Goal: Task Accomplishment & Management: Complete application form

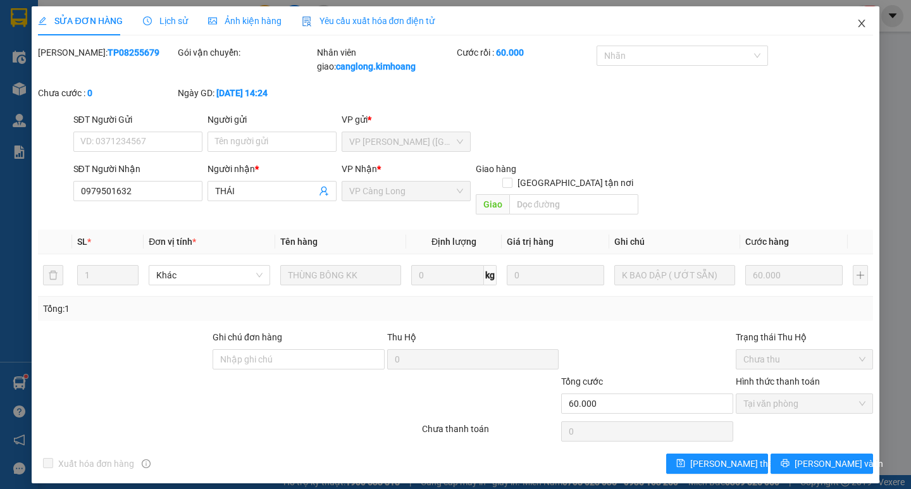
click at [866, 24] on icon "close" at bounding box center [862, 23] width 10 height 10
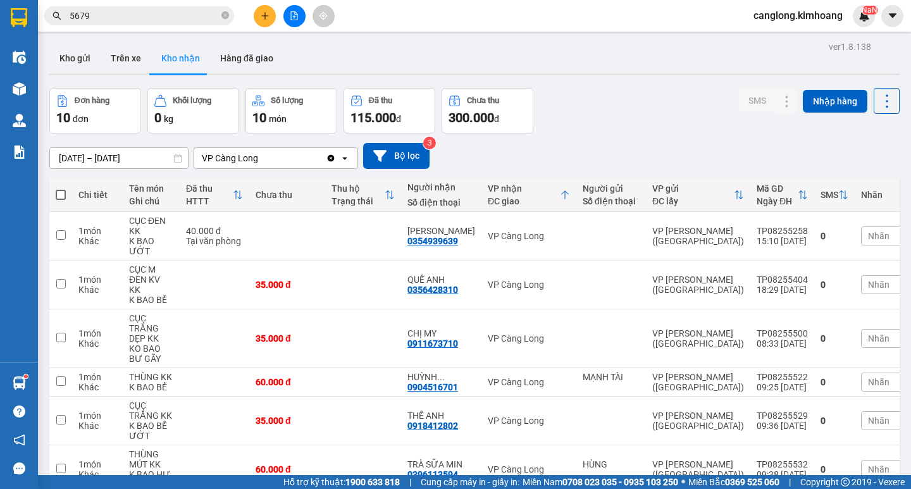
click at [184, 25] on span "5679" at bounding box center [139, 15] width 190 height 19
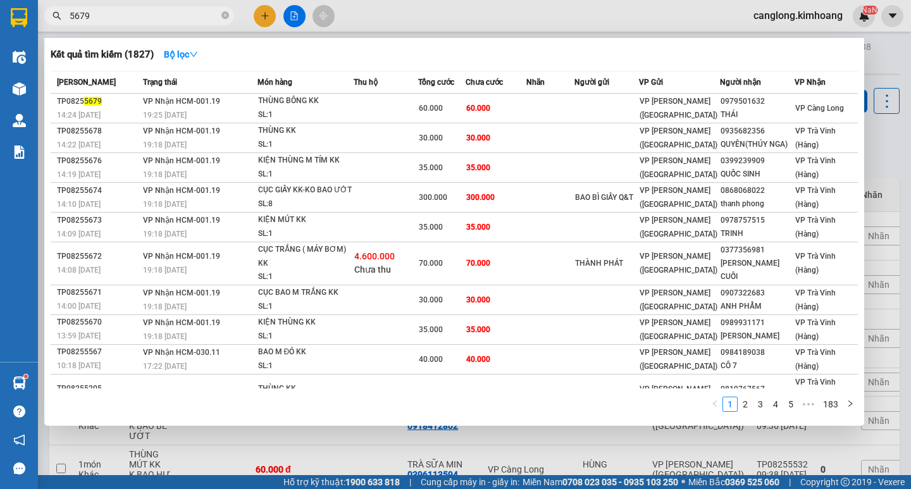
click at [96, 12] on input "5679" at bounding box center [144, 16] width 149 height 14
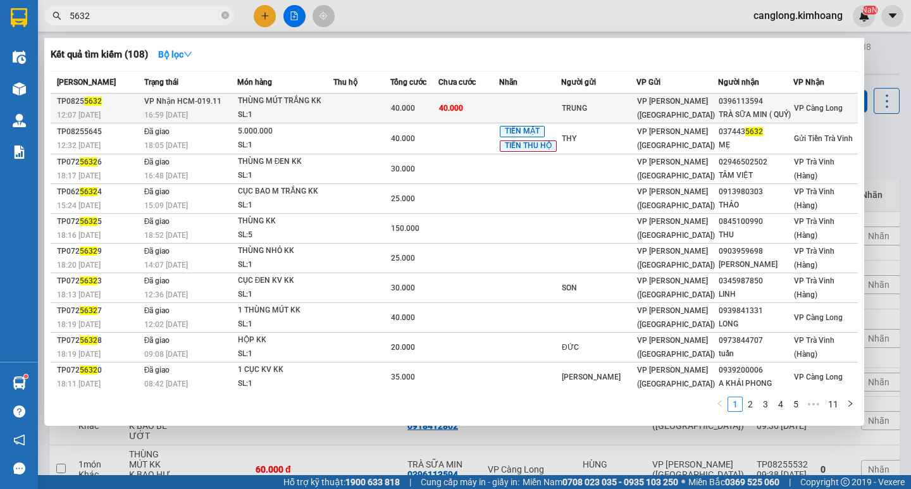
type input "5632"
click at [664, 103] on span "VP [PERSON_NAME] ([GEOGRAPHIC_DATA])" at bounding box center [676, 108] width 78 height 23
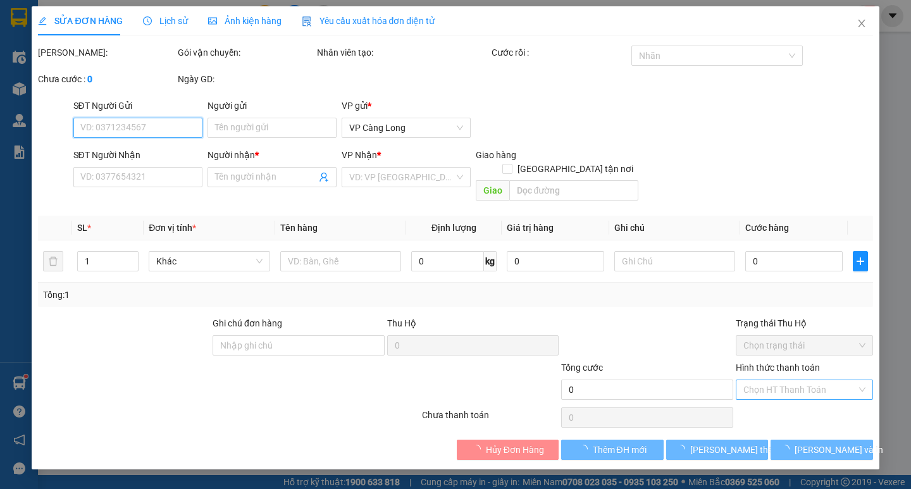
type input "TRUNG"
type input "0396113594"
type input "TRÀ SỮA MIN ( QUÝ)"
type input "40.000"
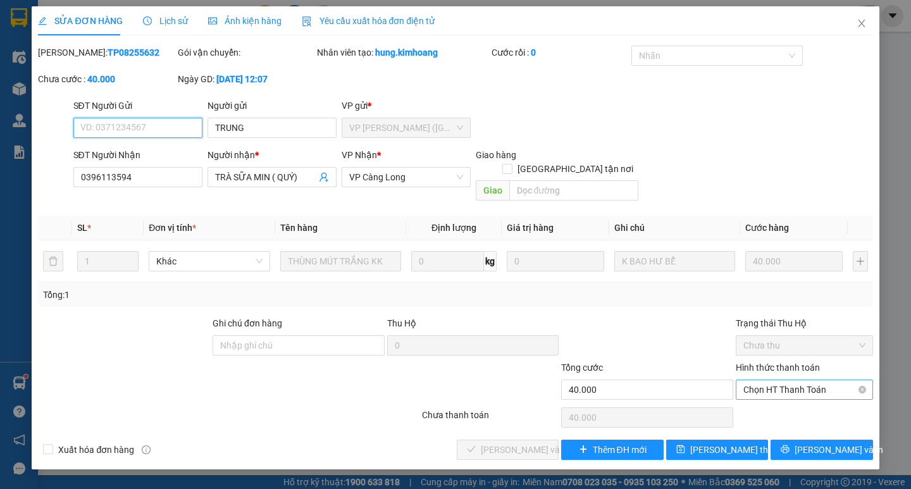
click at [833, 380] on span "Chọn HT Thanh Toán" at bounding box center [805, 389] width 122 height 19
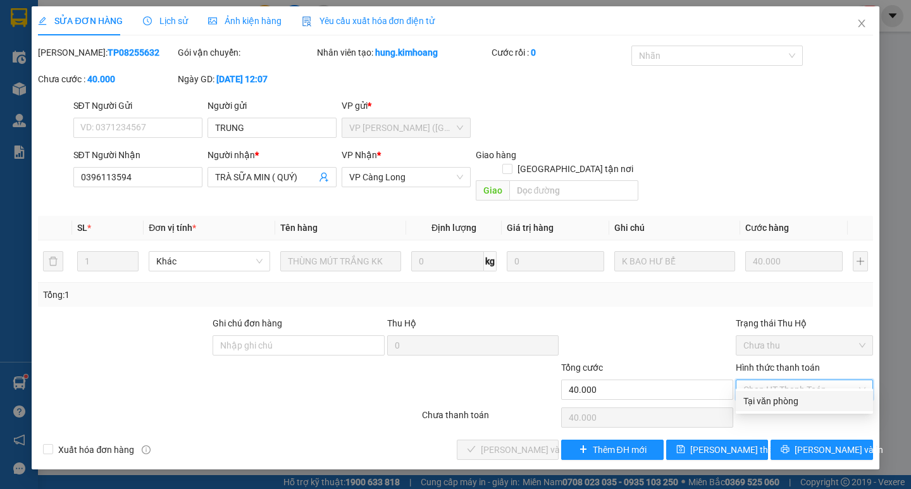
click at [752, 392] on div "Tại văn phòng" at bounding box center [804, 401] width 137 height 20
type input "0"
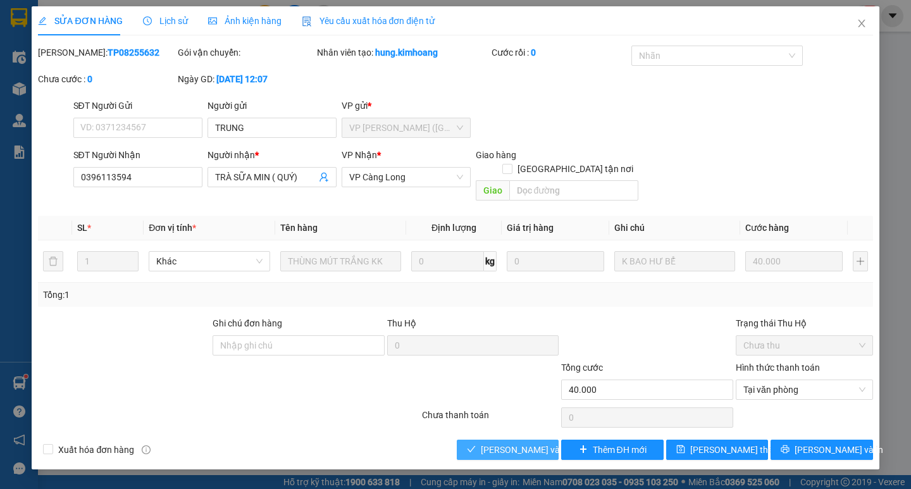
click at [520, 443] on span "[PERSON_NAME] và Giao hàng" at bounding box center [542, 450] width 122 height 14
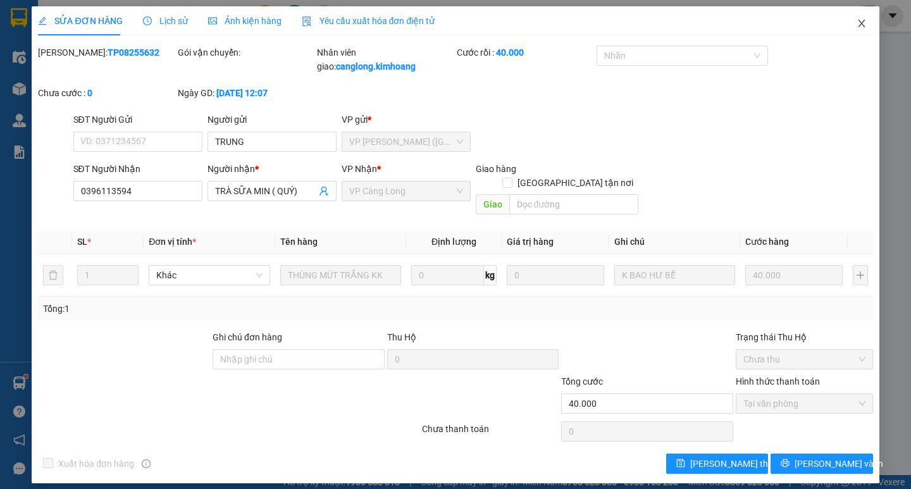
click at [861, 22] on icon "close" at bounding box center [862, 23] width 10 height 10
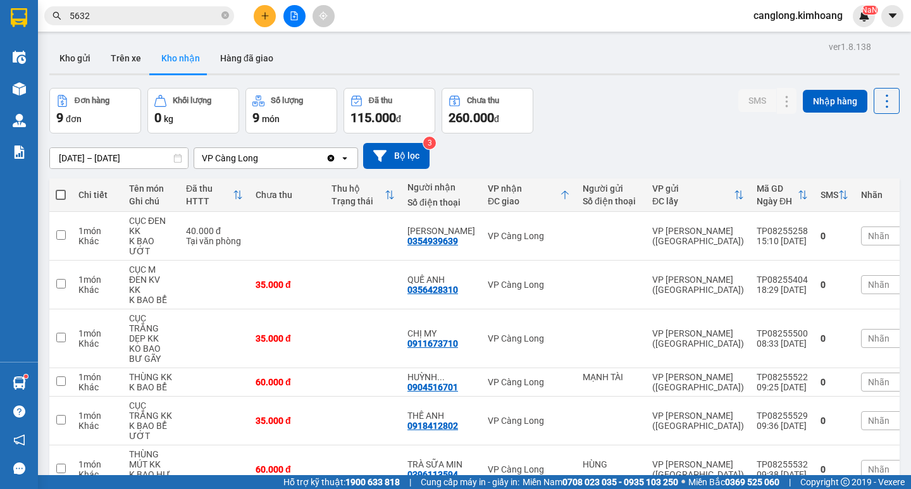
click at [153, 12] on input "5632" at bounding box center [144, 16] width 149 height 14
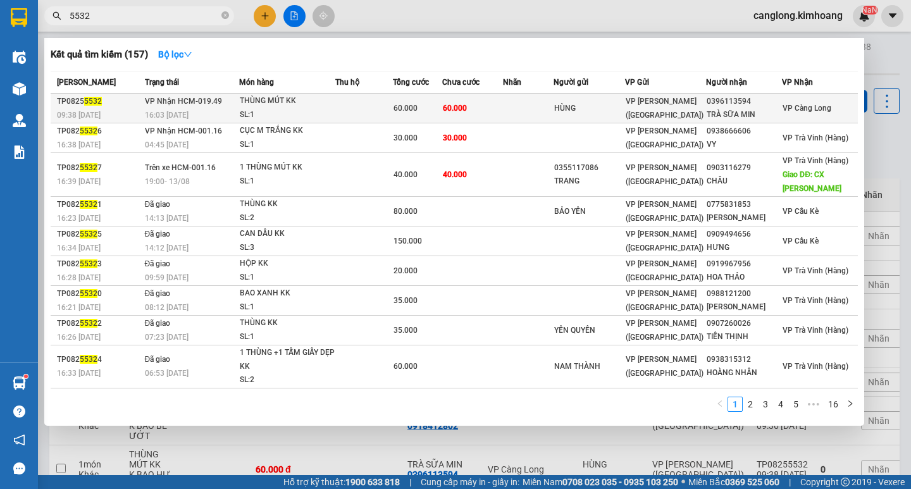
type input "5532"
click at [608, 110] on div "HÙNG" at bounding box center [589, 108] width 70 height 13
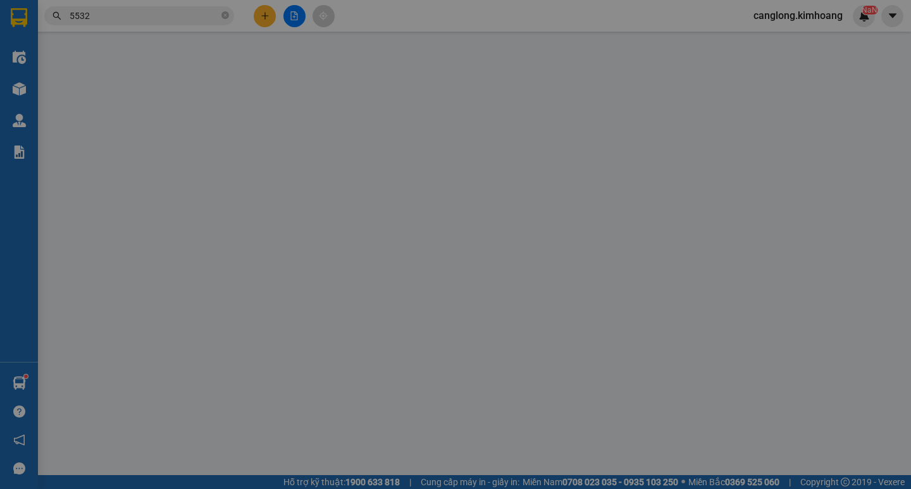
type input "HÙNG"
type input "0396113594"
type input "TRÀ SỮA MIN"
type input "60.000"
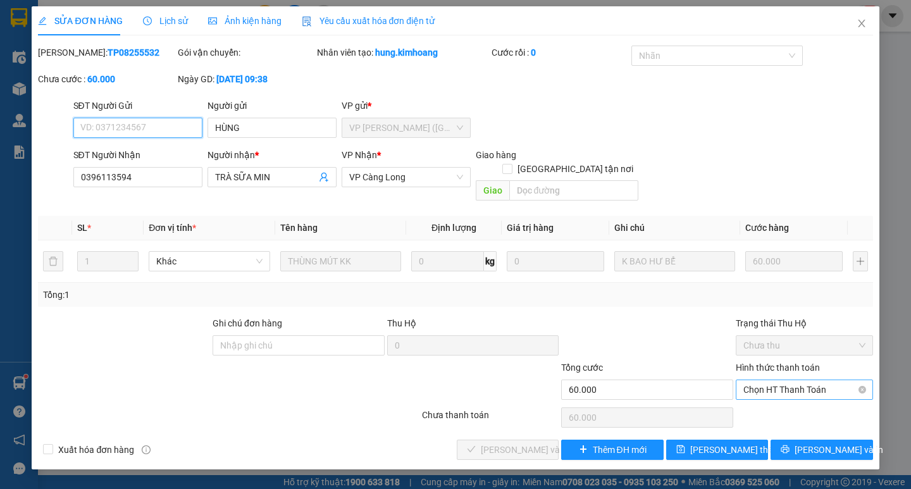
click at [836, 380] on span "Chọn HT Thanh Toán" at bounding box center [805, 389] width 122 height 19
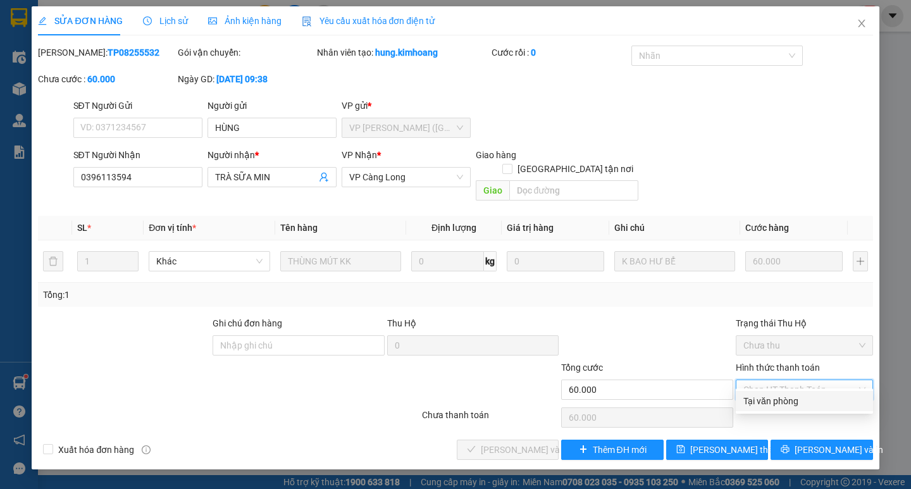
click at [779, 392] on div "Tại văn phòng" at bounding box center [804, 401] width 137 height 20
type input "0"
click at [779, 405] on div "Chọn HT Thanh Toán" at bounding box center [805, 417] width 140 height 25
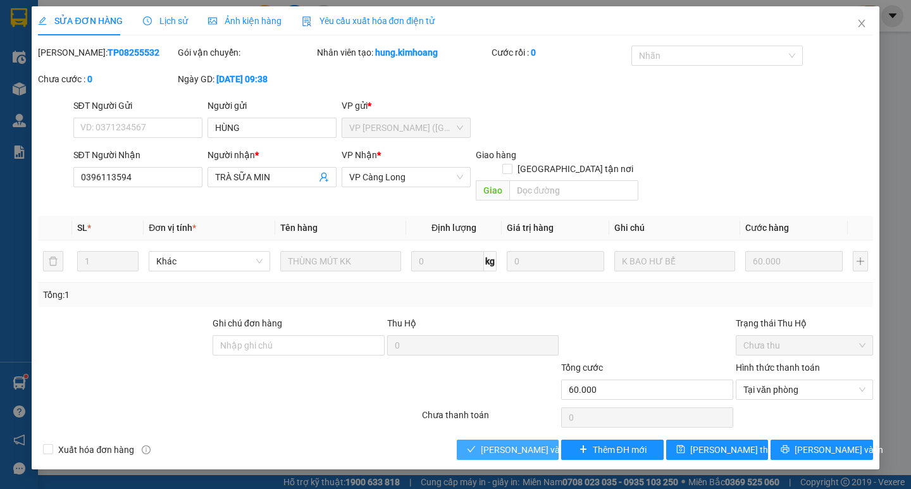
click at [547, 440] on button "[PERSON_NAME] và Giao hàng" at bounding box center [508, 450] width 102 height 20
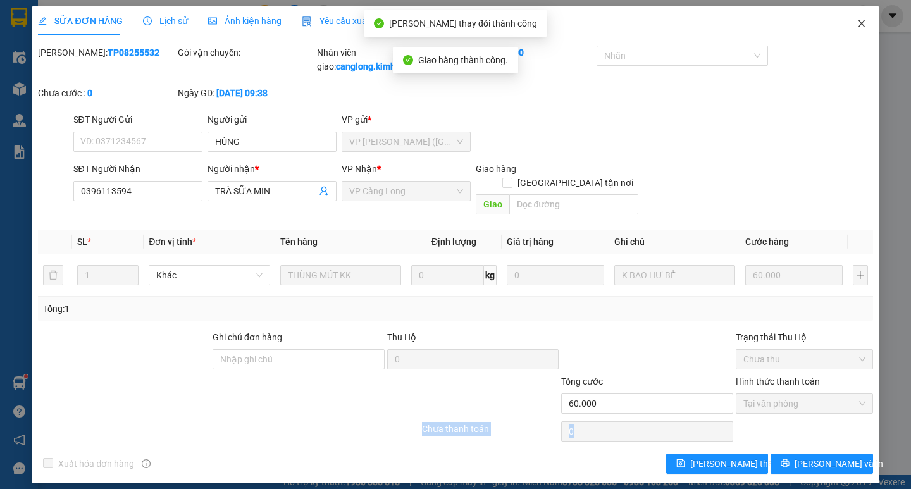
click at [863, 25] on icon "close" at bounding box center [861, 24] width 7 height 8
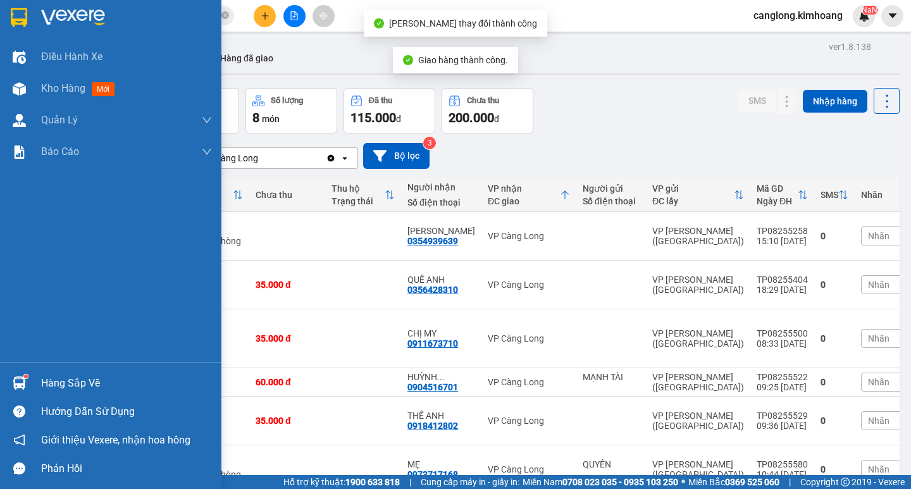
click at [40, 378] on div "Hàng sắp về" at bounding box center [111, 383] width 222 height 28
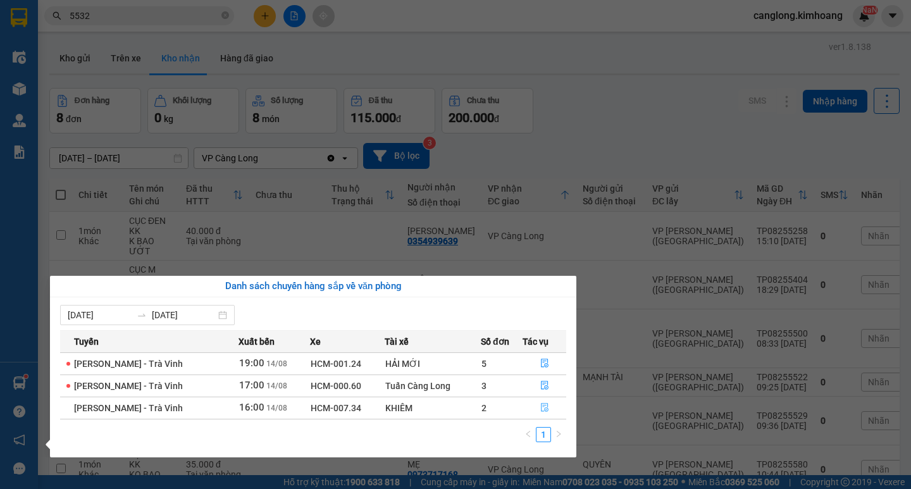
click at [546, 409] on icon "file-done" at bounding box center [545, 408] width 8 height 9
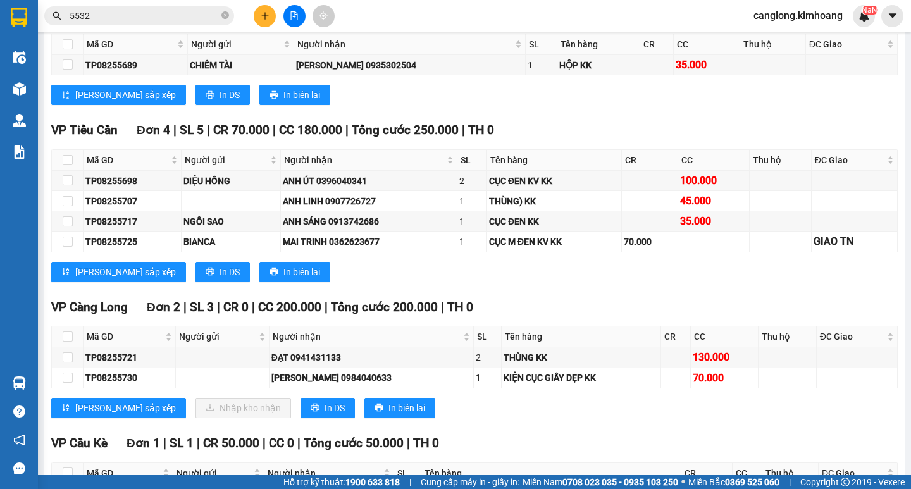
scroll to position [1202, 0]
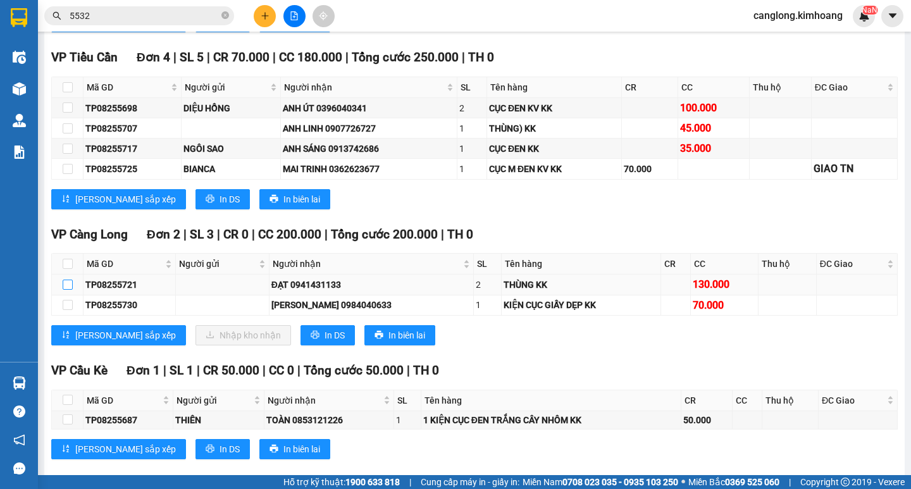
click at [70, 290] on input "checkbox" at bounding box center [68, 285] width 10 height 10
checkbox input "true"
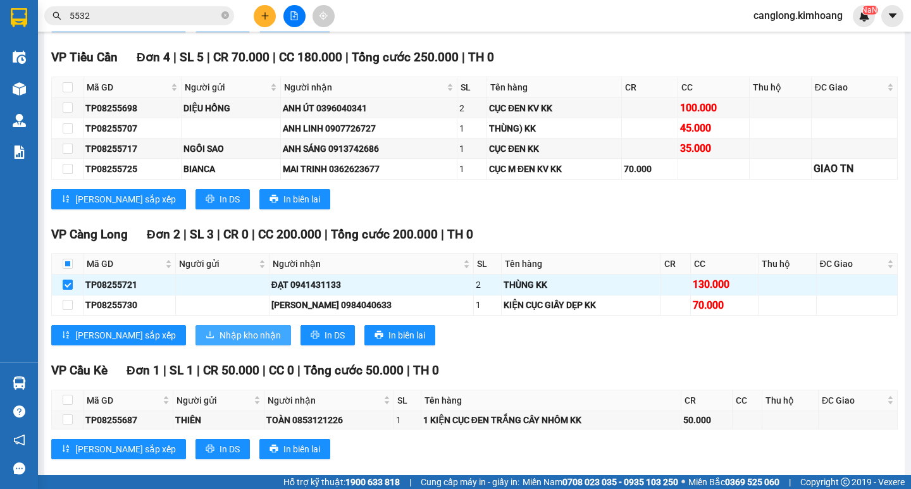
click at [220, 342] on span "Nhập kho nhận" at bounding box center [250, 335] width 61 height 14
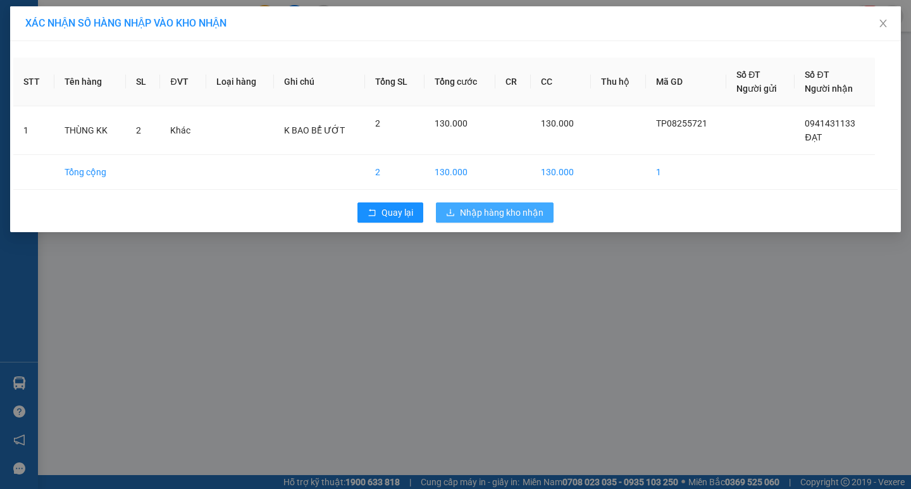
click at [530, 215] on span "Nhập hàng kho nhận" at bounding box center [502, 213] width 84 height 14
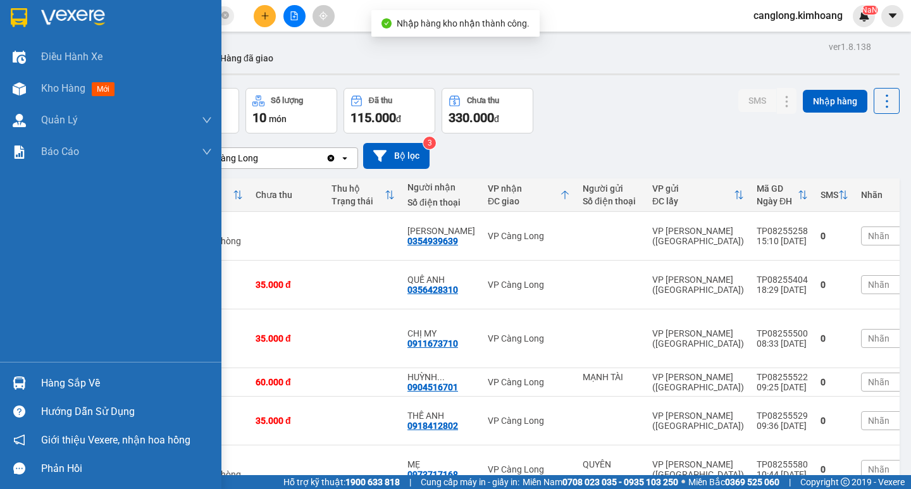
click at [26, 371] on div "Hàng sắp về" at bounding box center [111, 383] width 222 height 28
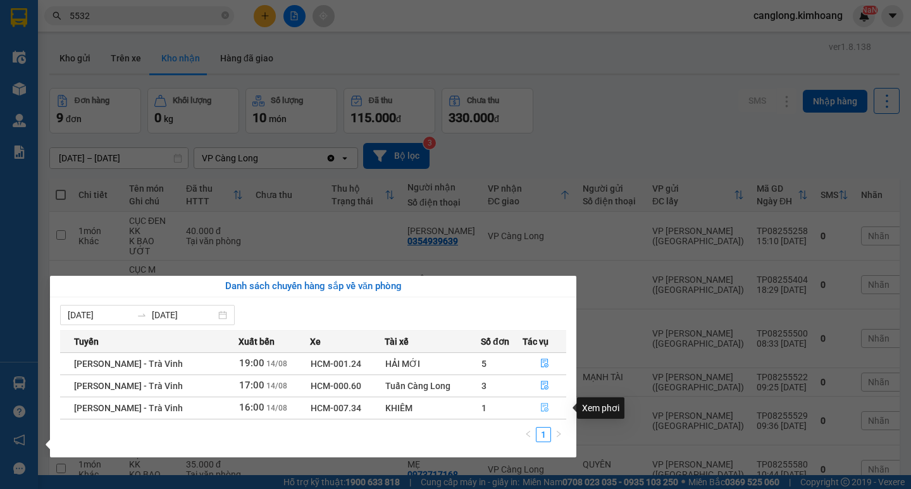
click at [542, 406] on icon "file-done" at bounding box center [545, 408] width 8 height 9
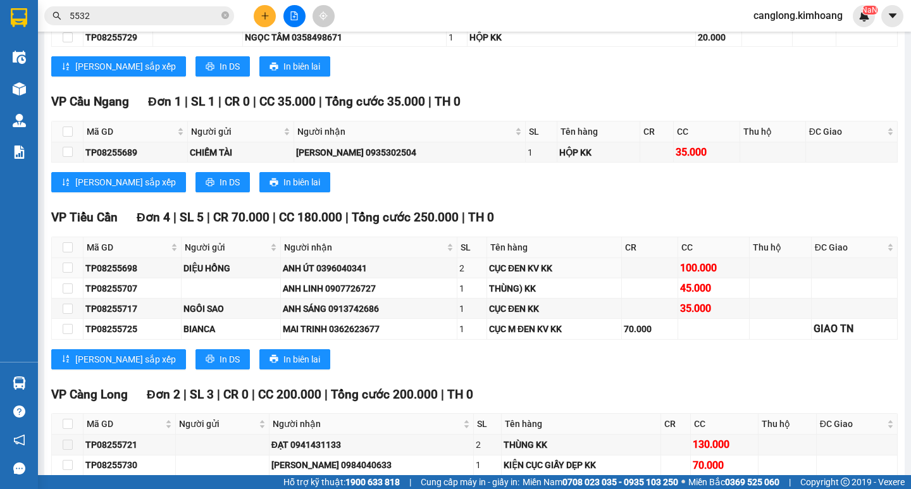
scroll to position [1139, 0]
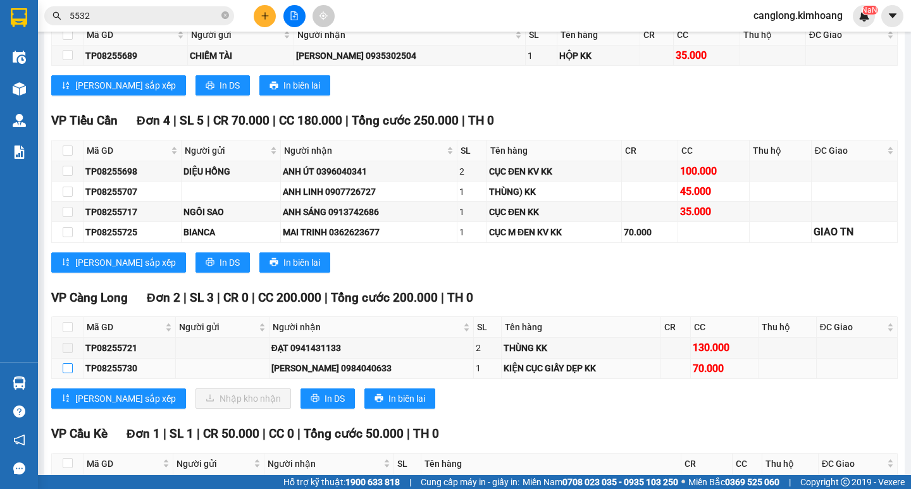
click at [69, 373] on input "checkbox" at bounding box center [68, 368] width 10 height 10
checkbox input "true"
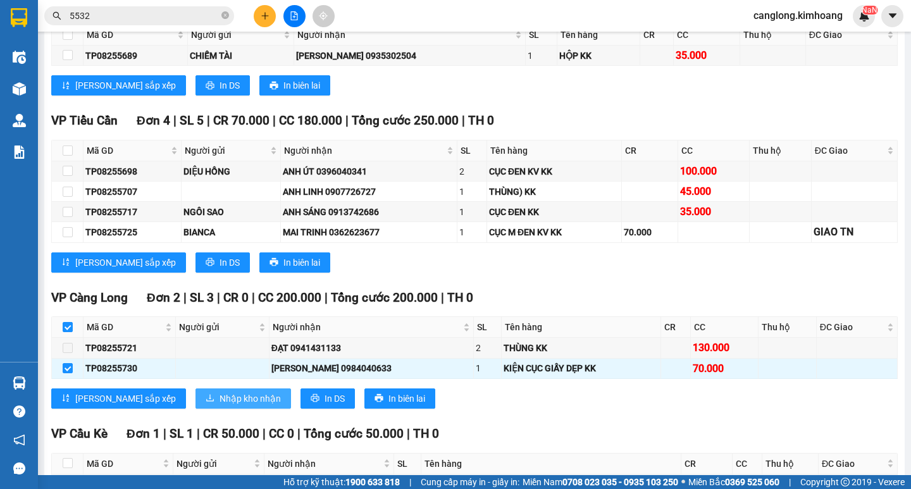
click at [220, 406] on span "Nhập kho nhận" at bounding box center [250, 399] width 61 height 14
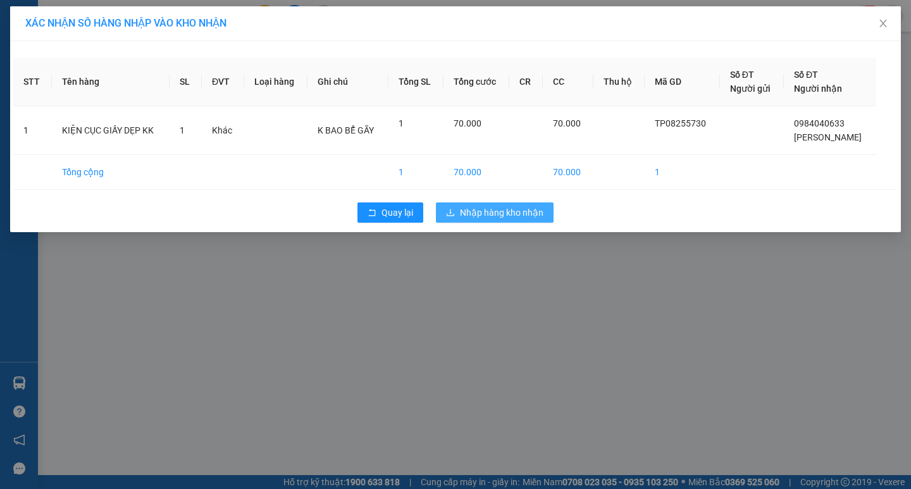
click at [497, 209] on span "Nhập hàng kho nhận" at bounding box center [502, 213] width 84 height 14
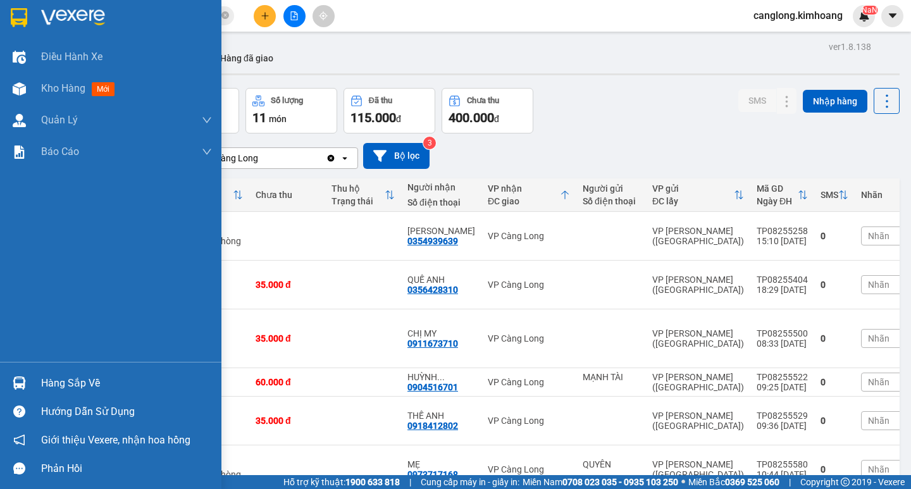
click at [25, 382] on img at bounding box center [19, 383] width 13 height 13
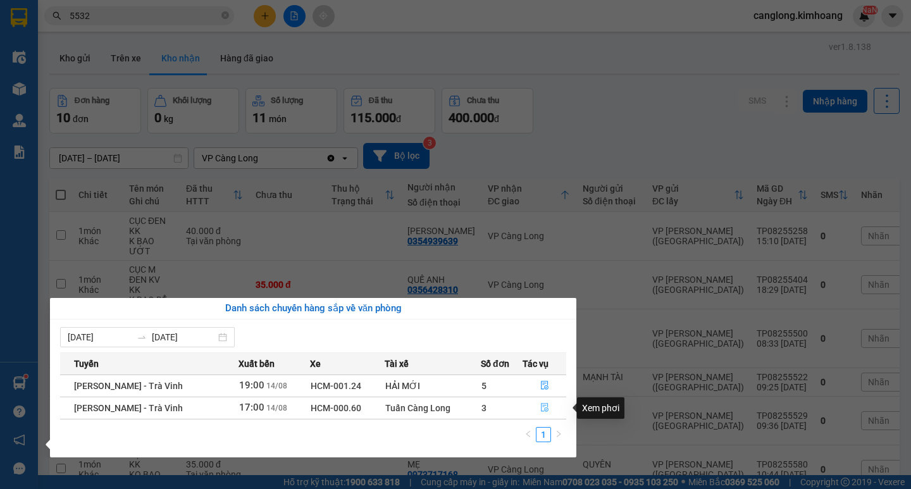
click at [544, 407] on icon "file-done" at bounding box center [544, 407] width 9 height 9
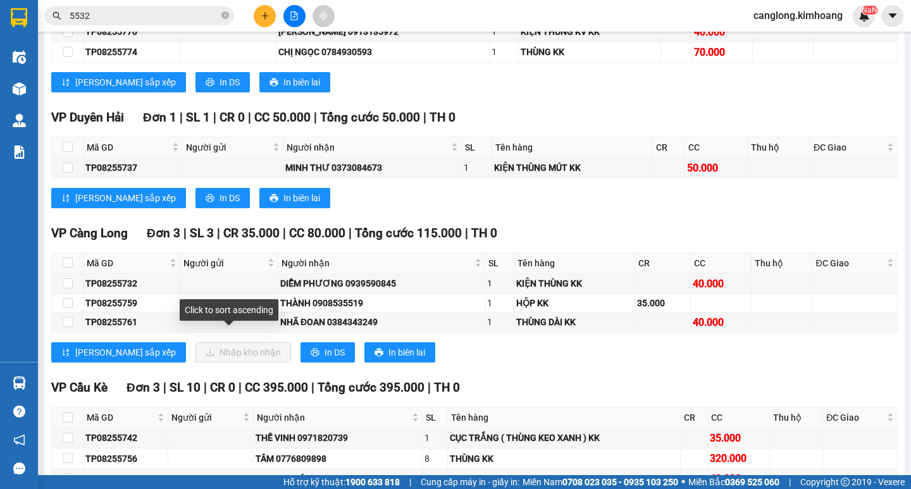
scroll to position [1392, 0]
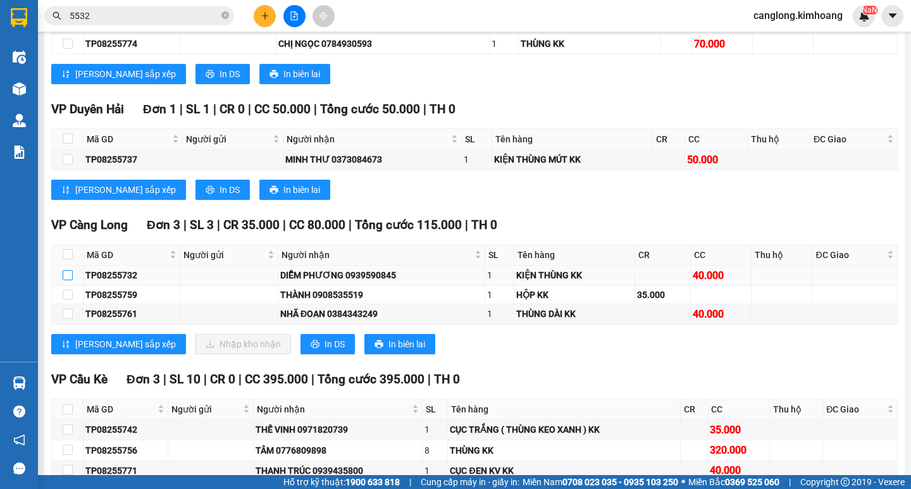
click at [66, 280] on input "checkbox" at bounding box center [68, 275] width 10 height 10
checkbox input "true"
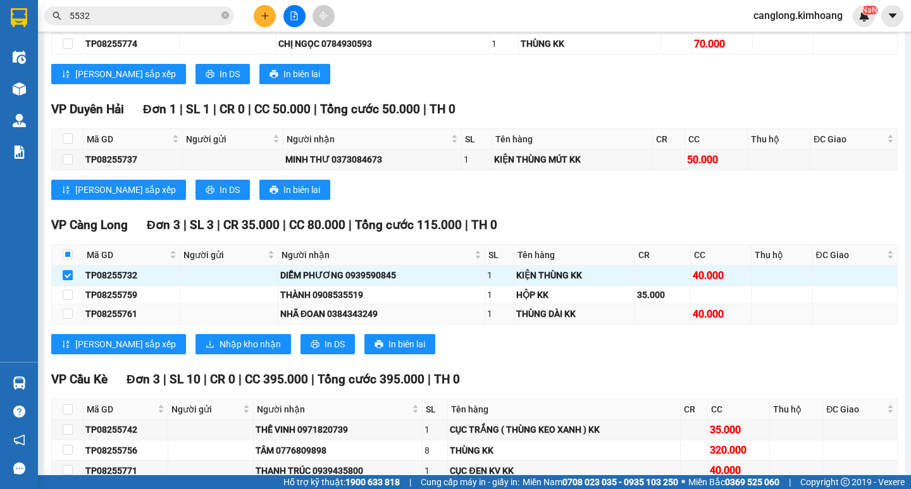
click at [73, 324] on td at bounding box center [68, 314] width 32 height 20
click at [66, 319] on input "checkbox" at bounding box center [68, 314] width 10 height 10
checkbox input "true"
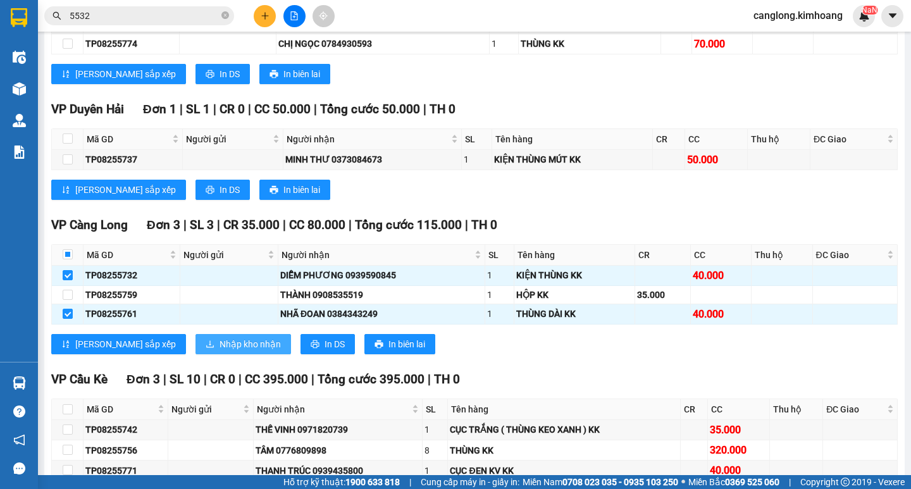
click at [220, 349] on span "Nhập kho nhận" at bounding box center [250, 344] width 61 height 14
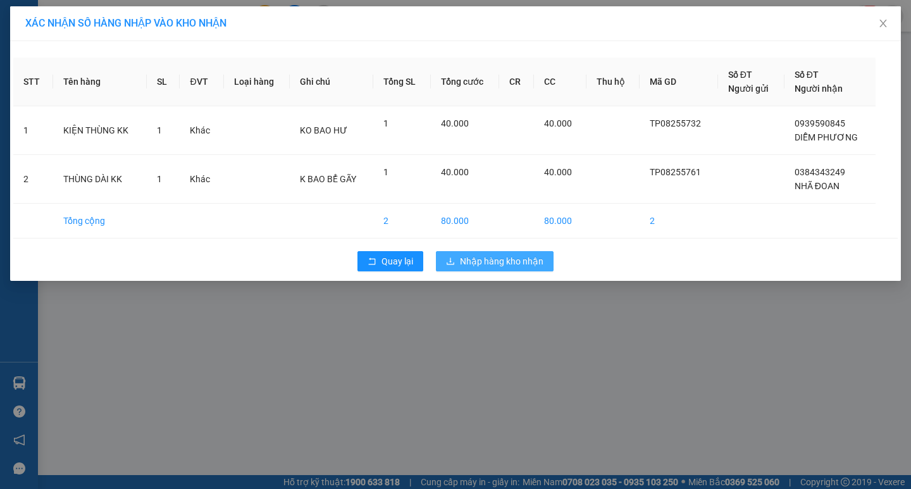
click at [515, 263] on span "Nhập hàng kho nhận" at bounding box center [502, 261] width 84 height 14
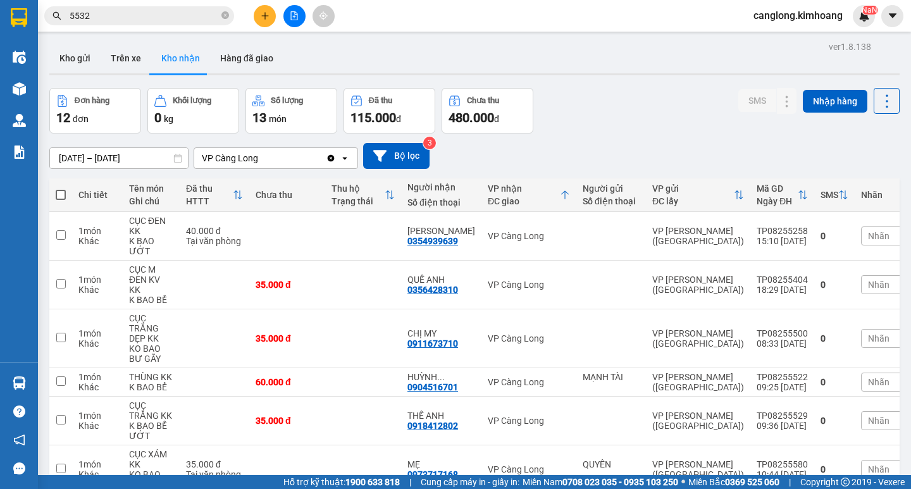
click at [209, 8] on span "5532" at bounding box center [139, 15] width 190 height 19
click at [208, 9] on span "5532" at bounding box center [139, 15] width 190 height 19
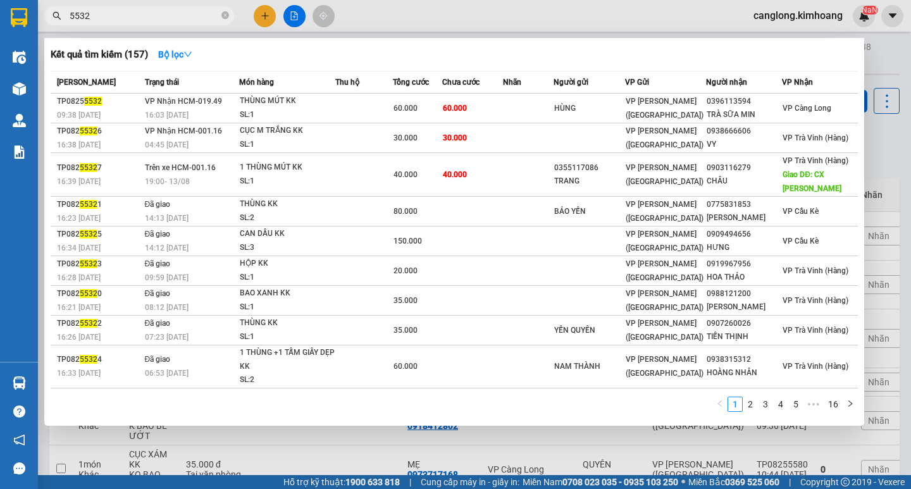
click at [190, 16] on input "5532" at bounding box center [144, 16] width 149 height 14
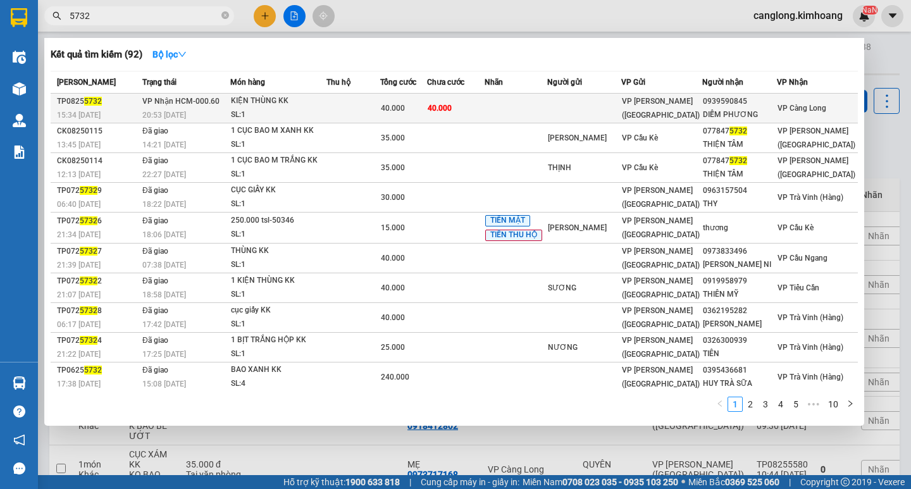
type input "5732"
click at [747, 111] on div "DIỄM PHƯƠNG" at bounding box center [739, 114] width 73 height 13
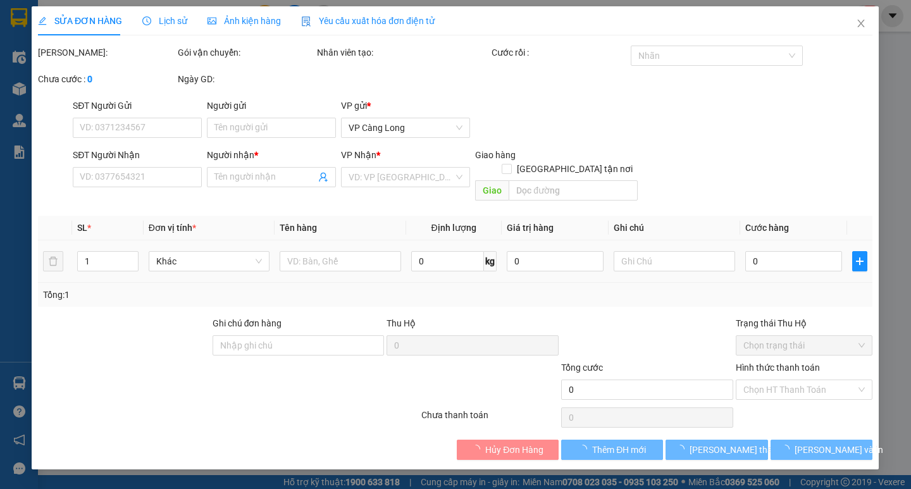
type input "0939590845"
type input "DIỄM PHƯƠNG"
type input "40.000"
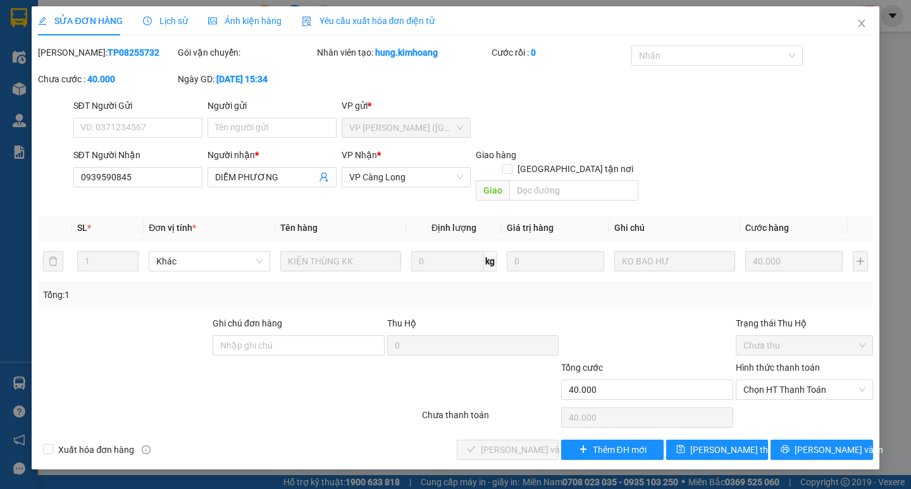
click at [811, 363] on div "Hình thức thanh toán" at bounding box center [804, 370] width 137 height 19
click at [804, 380] on span "Chọn HT Thanh Toán" at bounding box center [805, 389] width 122 height 19
click at [787, 406] on div "Tại văn phòng" at bounding box center [805, 401] width 122 height 14
type input "0"
click at [494, 443] on span "[PERSON_NAME] và Giao hàng" at bounding box center [542, 450] width 122 height 14
